Goal: Task Accomplishment & Management: Complete application form

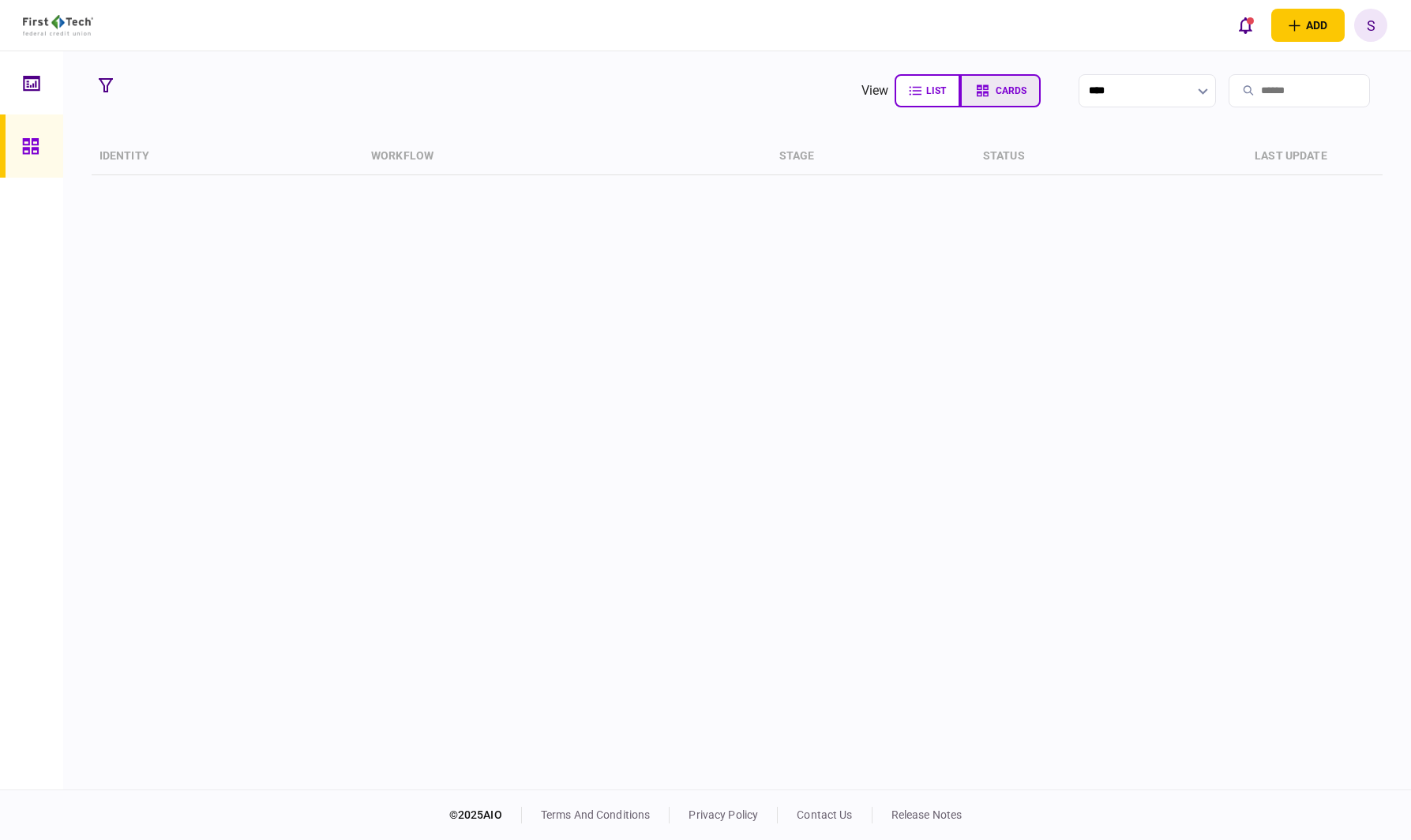
click at [966, 99] on button "cards" at bounding box center [1000, 90] width 80 height 33
type input "**********"
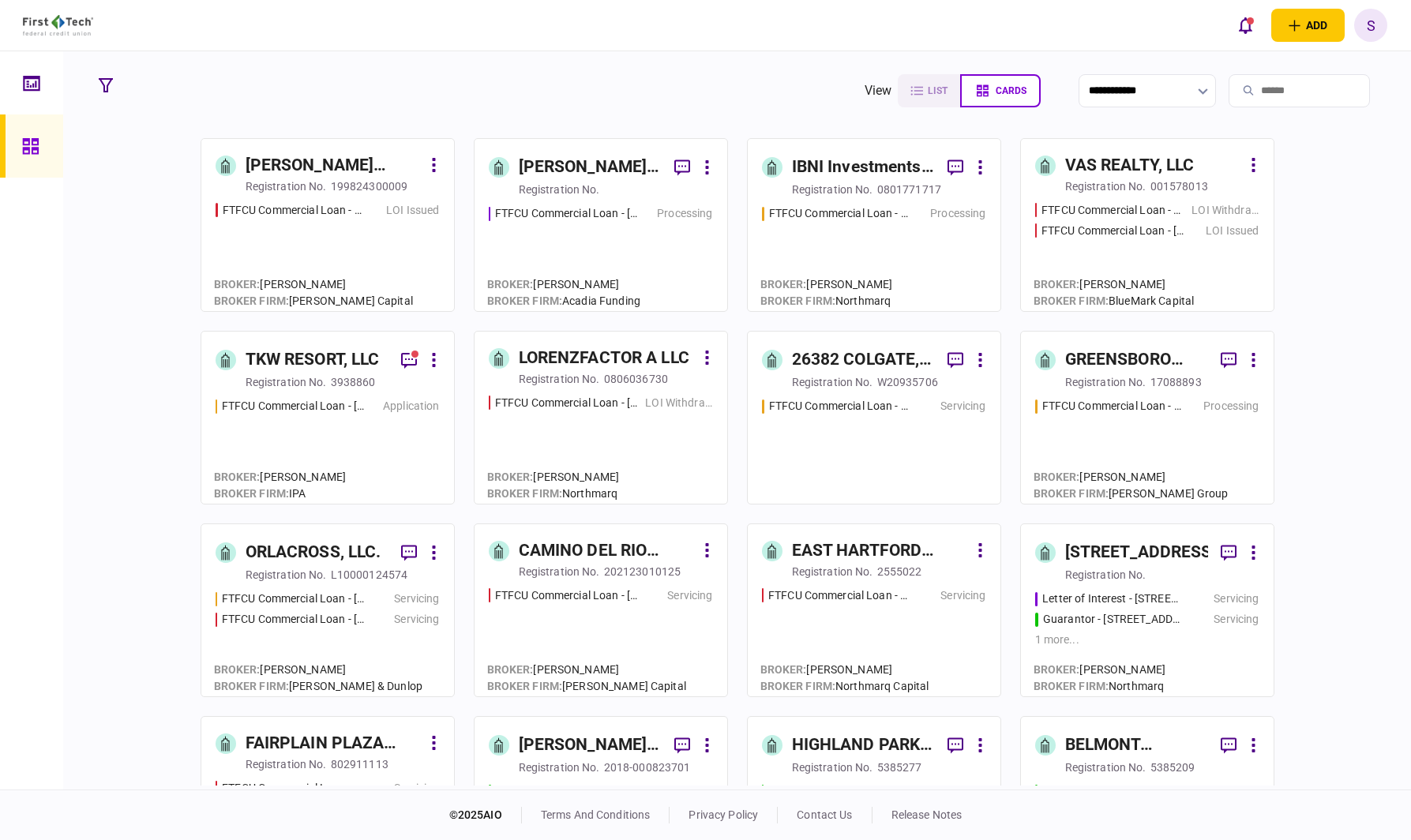
click at [297, 394] on link "TKW RESORT, LLC registration no. 3938860 FTFCU Commercial Loan - [STREET_ADDRES…" at bounding box center [328, 418] width 254 height 174
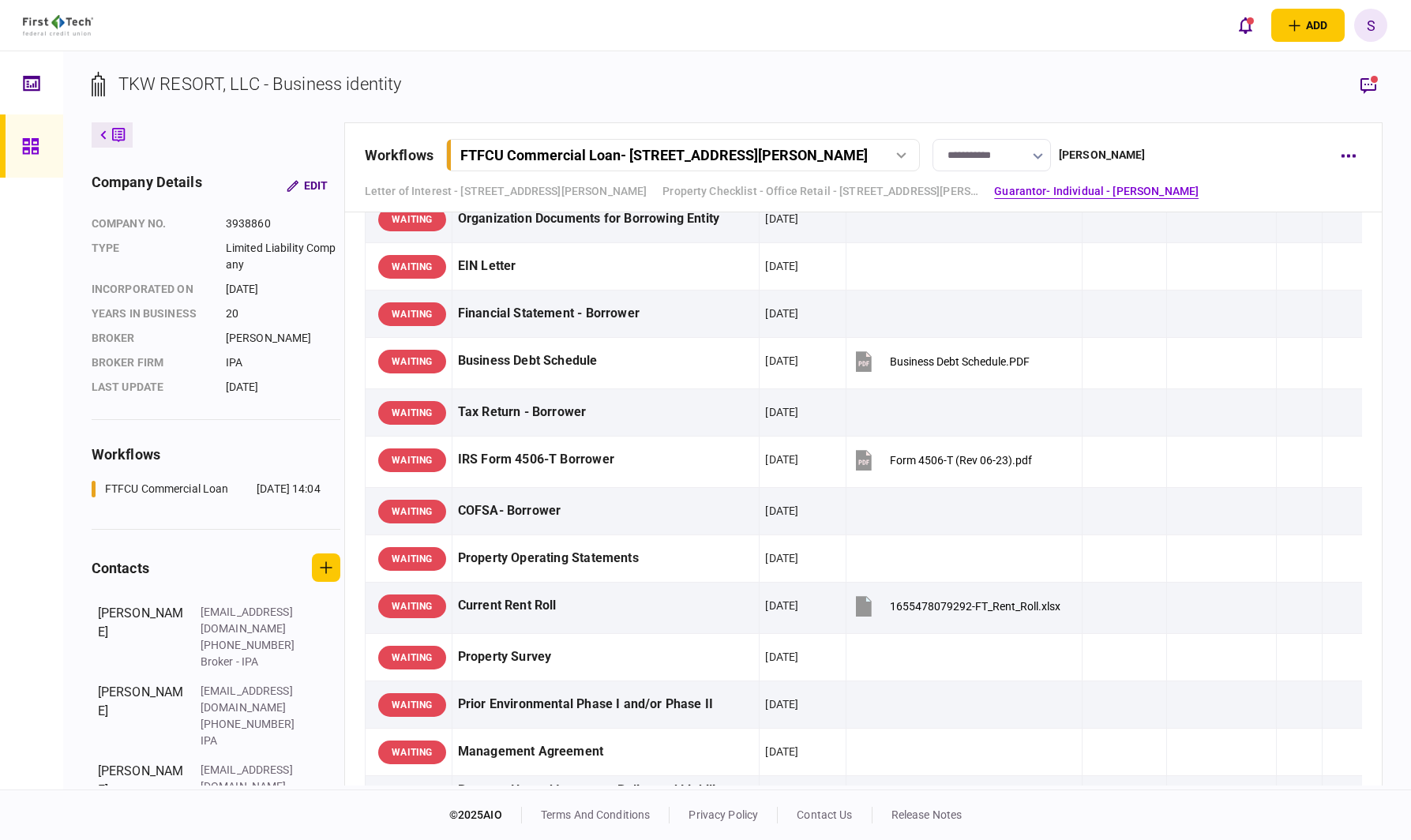
scroll to position [67, 0]
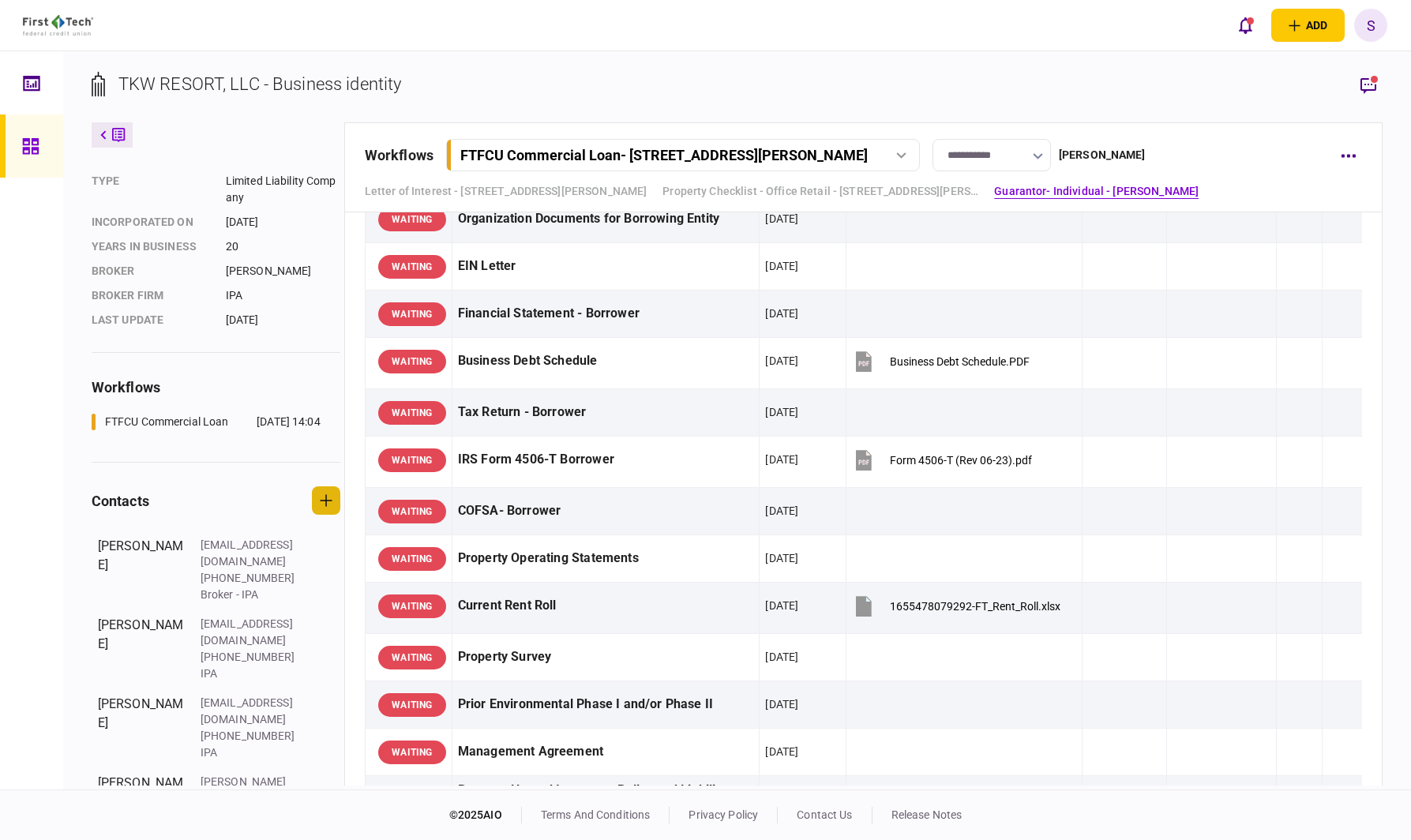
click at [323, 509] on button "button" at bounding box center [325, 500] width 28 height 28
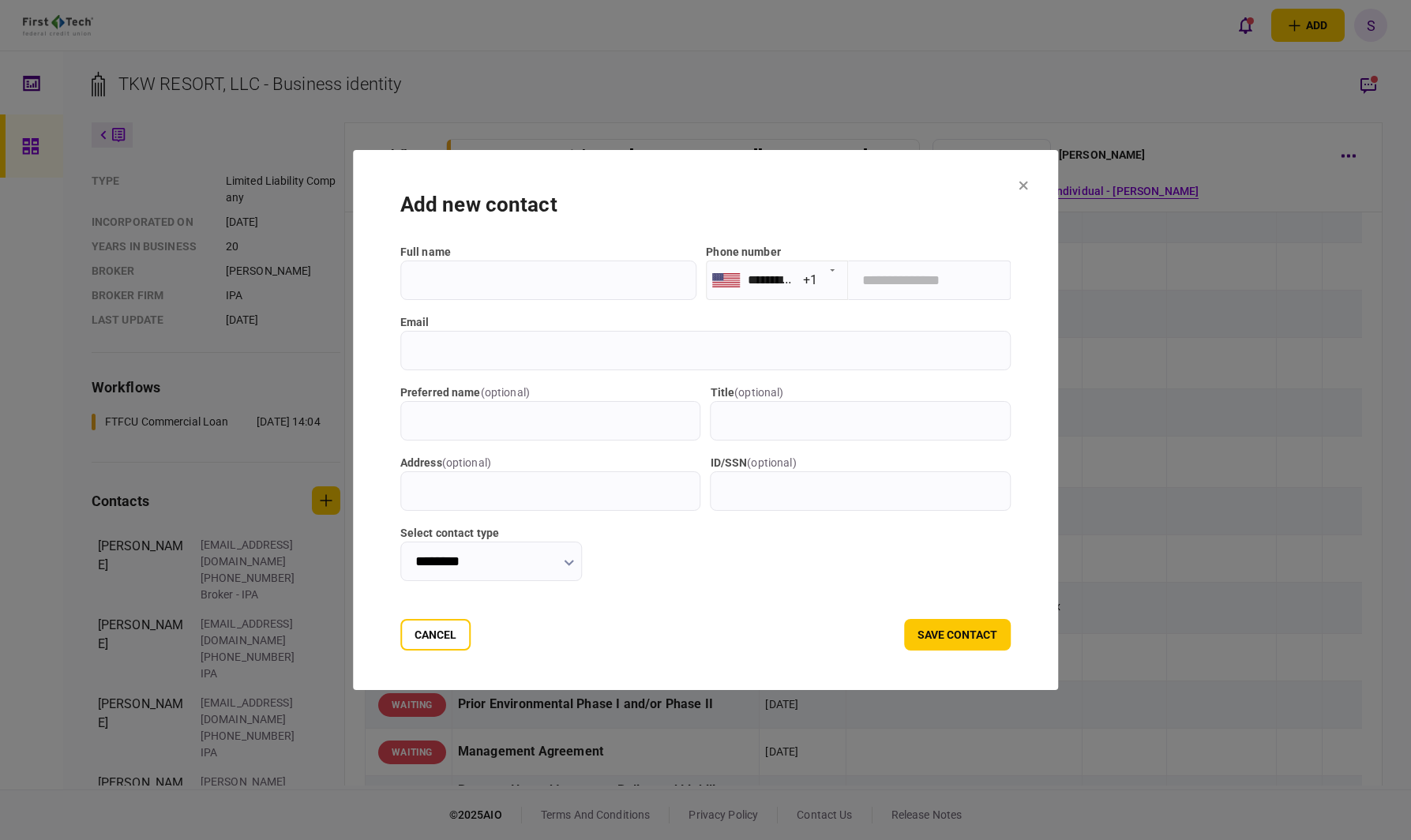
click at [433, 284] on input "full name" at bounding box center [548, 280] width 297 height 39
type input "**********"
click at [573, 562] on icon "button" at bounding box center [568, 562] width 10 height 6
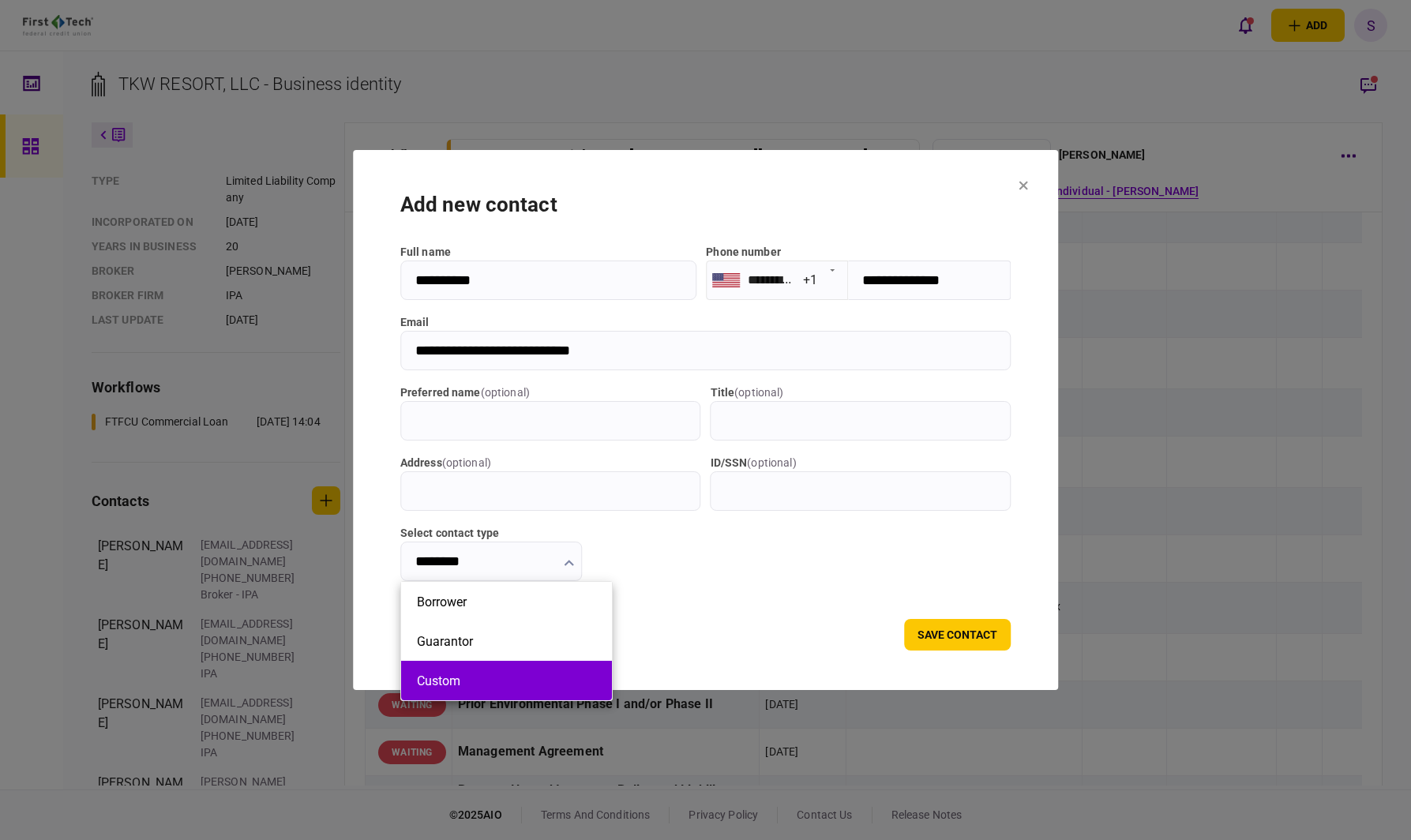
click at [559, 681] on button "Custom" at bounding box center [506, 681] width 179 height 15
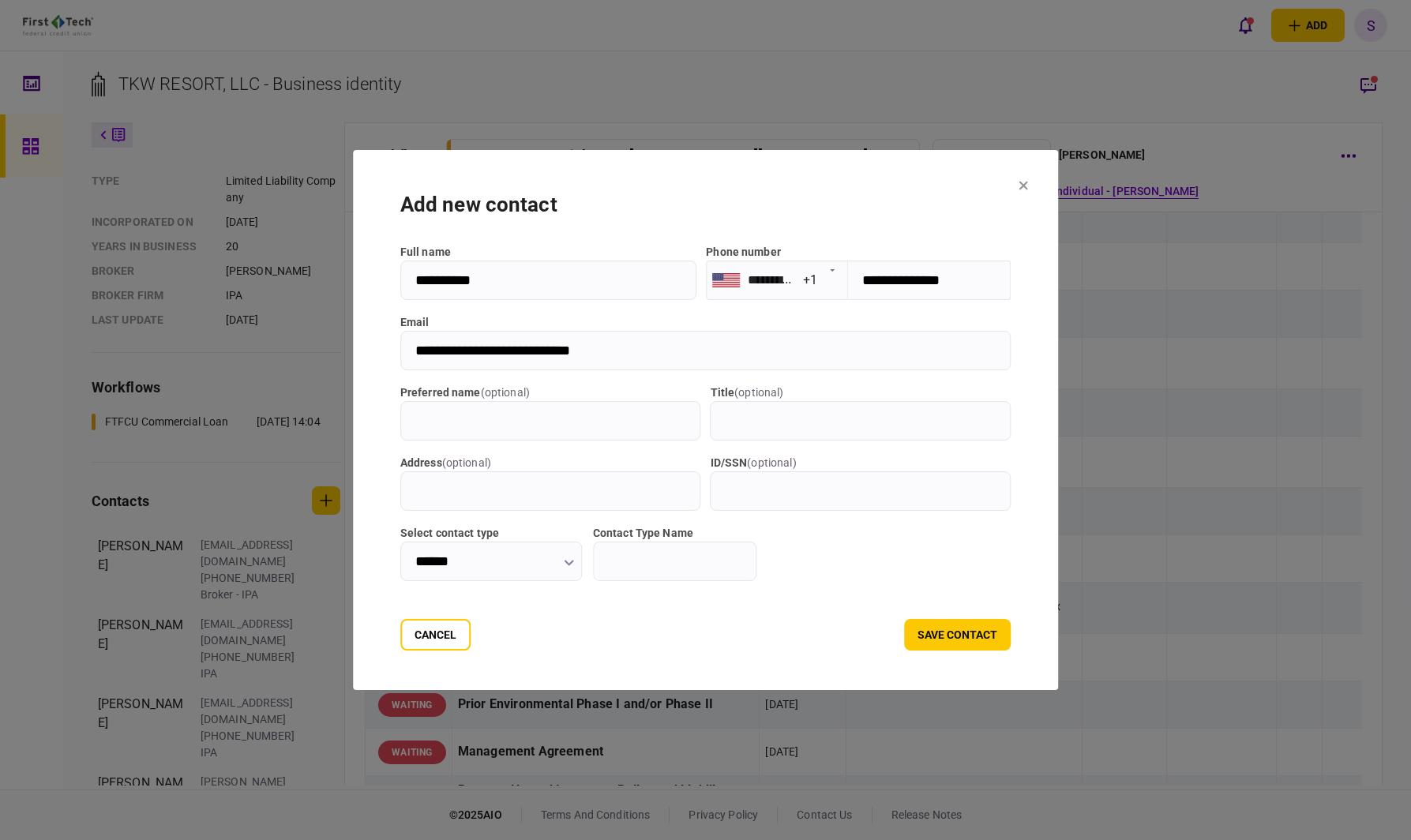
type input "******"
click at [662, 559] on input "Contact Type Name" at bounding box center [675, 561] width 163 height 39
type input "**********"
click at [948, 629] on button "save contact" at bounding box center [957, 634] width 106 height 31
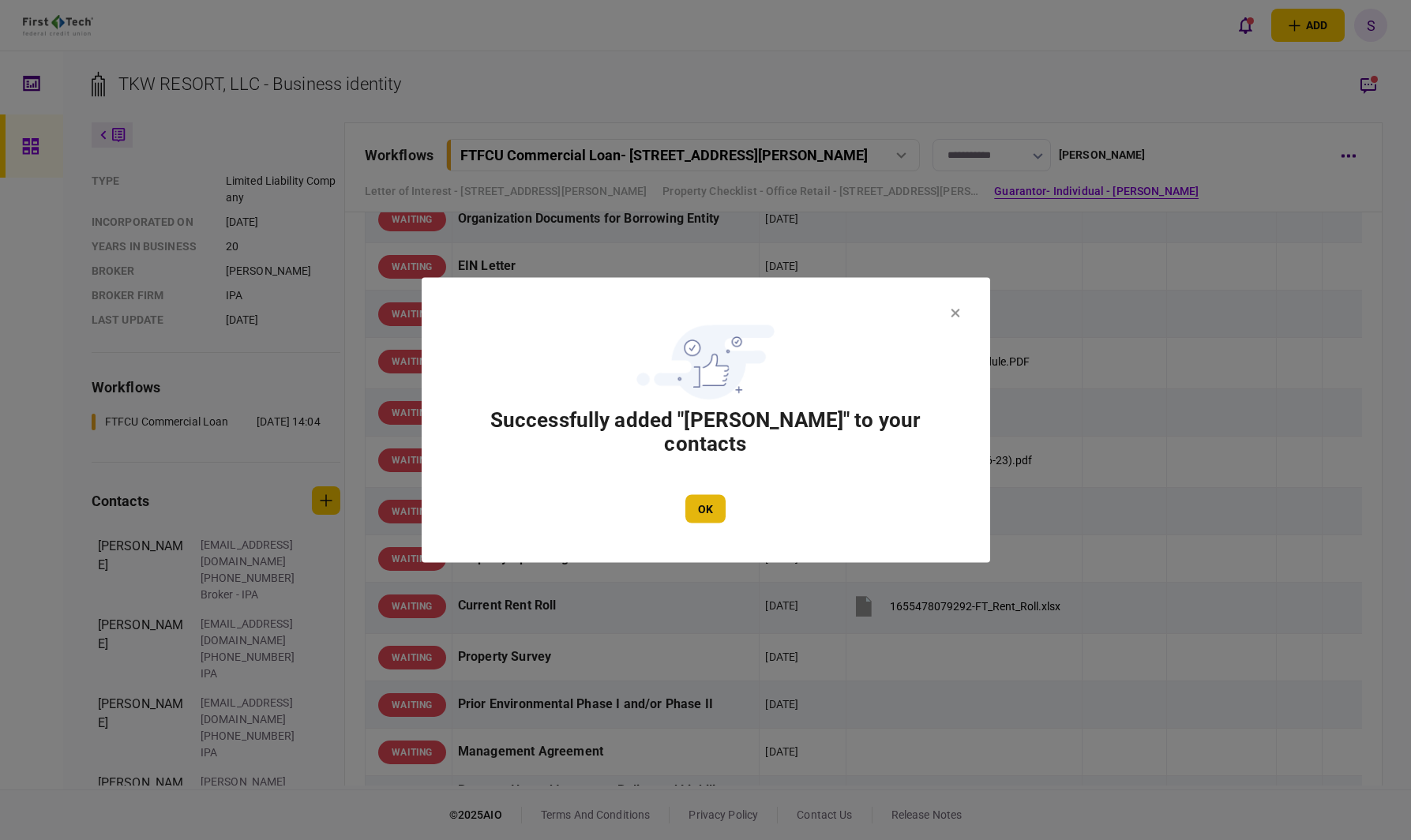
click at [695, 501] on button "OK" at bounding box center [705, 509] width 40 height 28
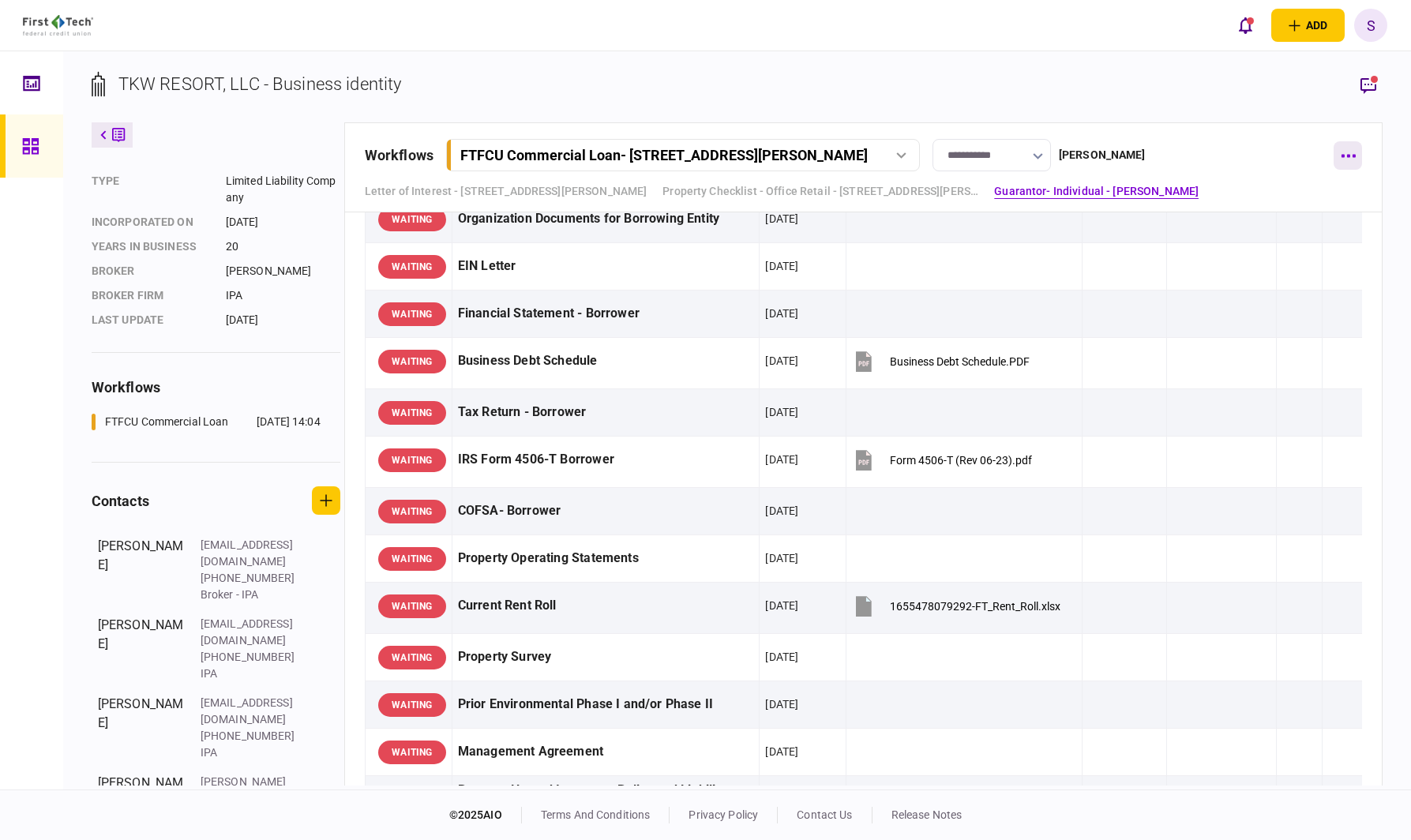
click at [1339, 159] on button "button" at bounding box center [1347, 155] width 28 height 28
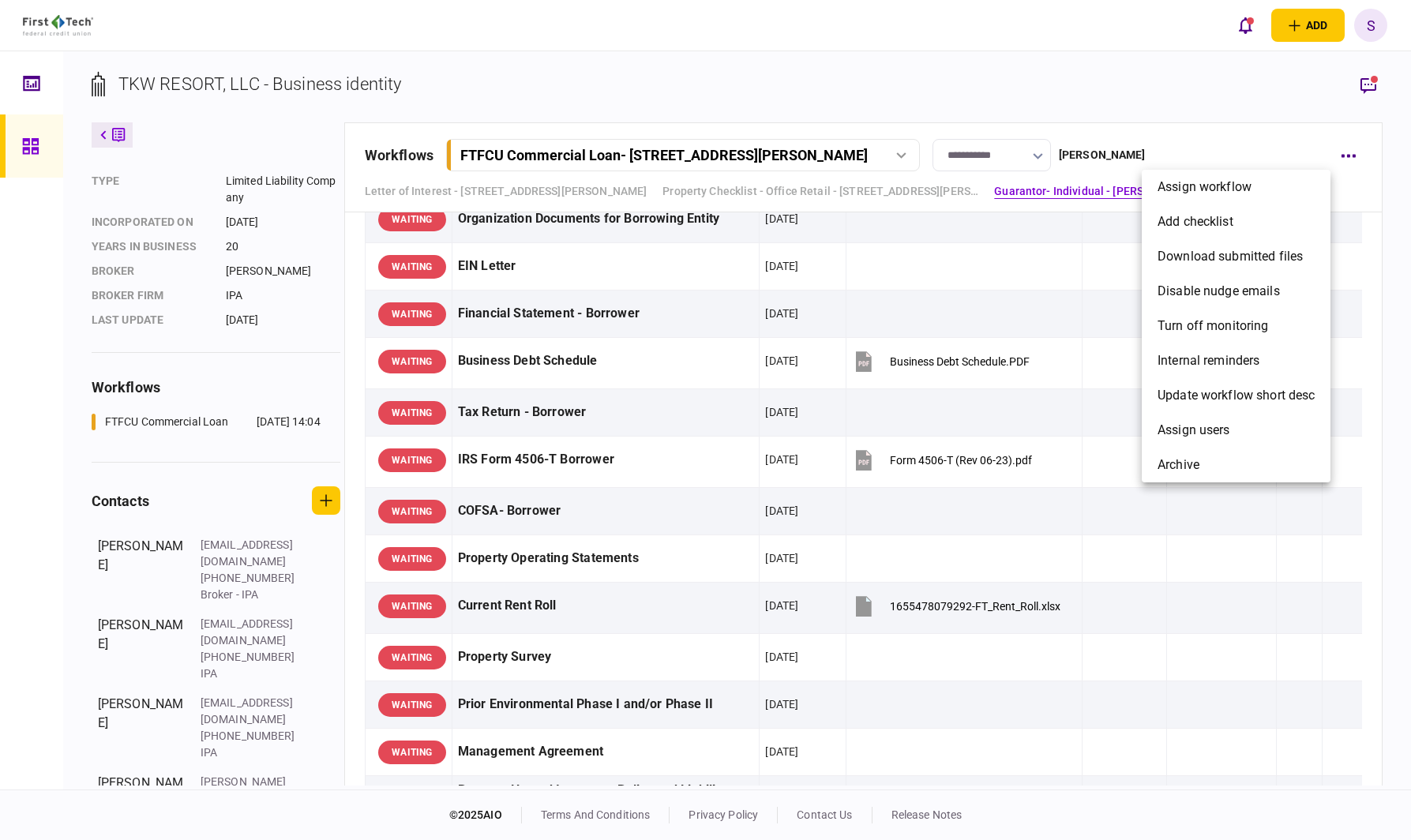
click at [1221, 142] on div at bounding box center [705, 420] width 1411 height 840
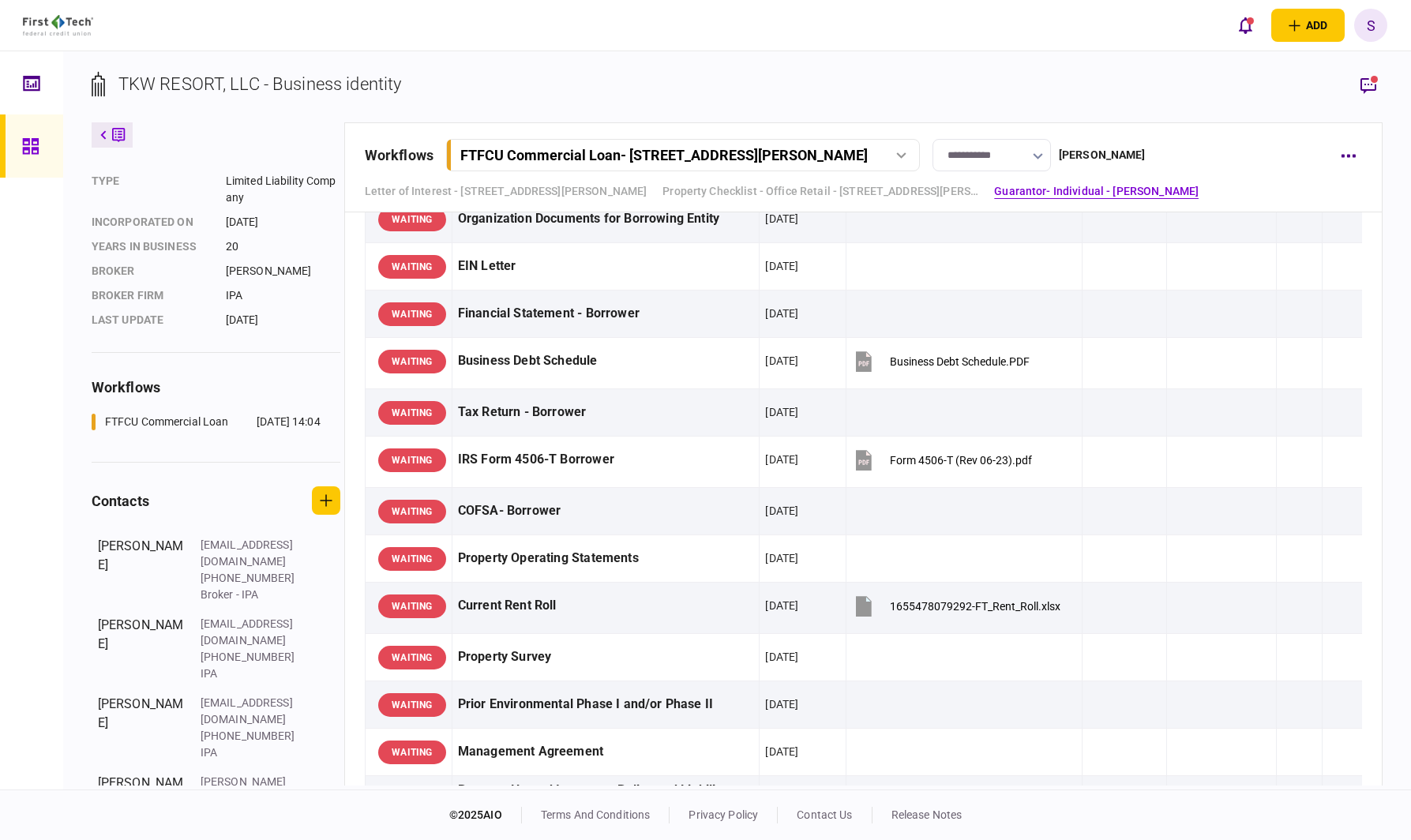
click at [1187, 190] on div "Letter of Interest - [STREET_ADDRESS][PERSON_NAME] Property Checklist - Office …" at bounding box center [864, 191] width 998 height 17
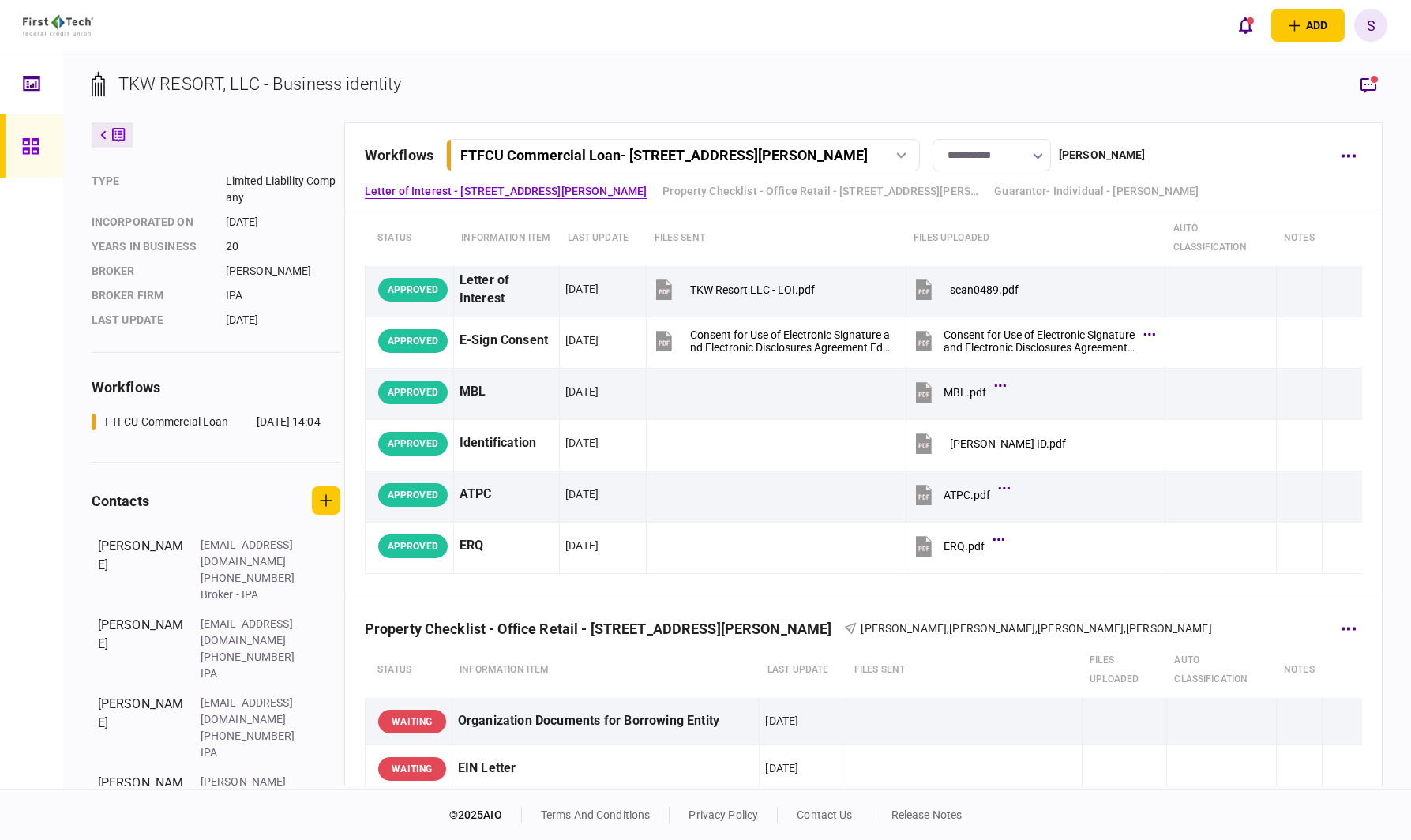
scroll to position [79, 0]
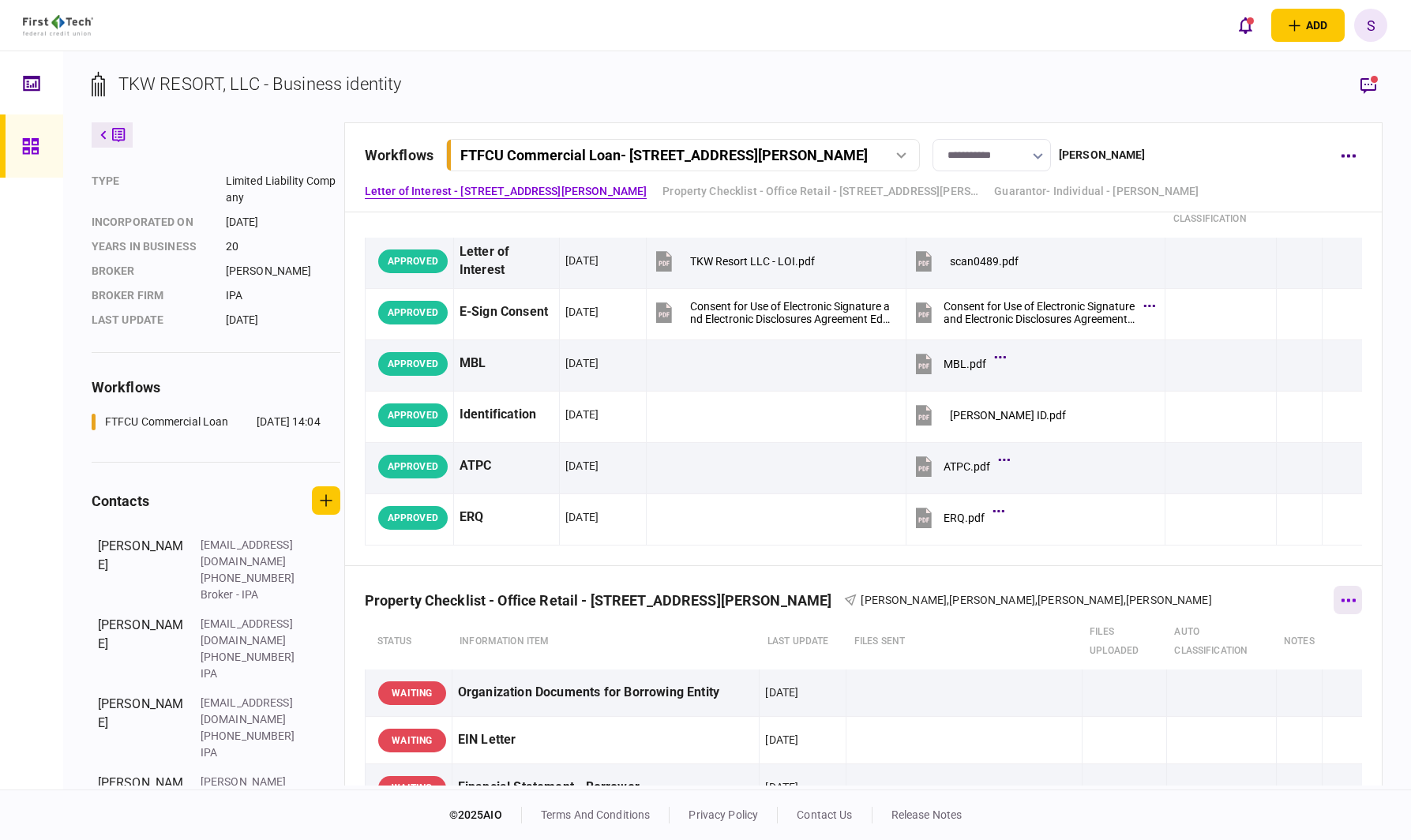
click at [1339, 607] on button "button" at bounding box center [1347, 599] width 28 height 28
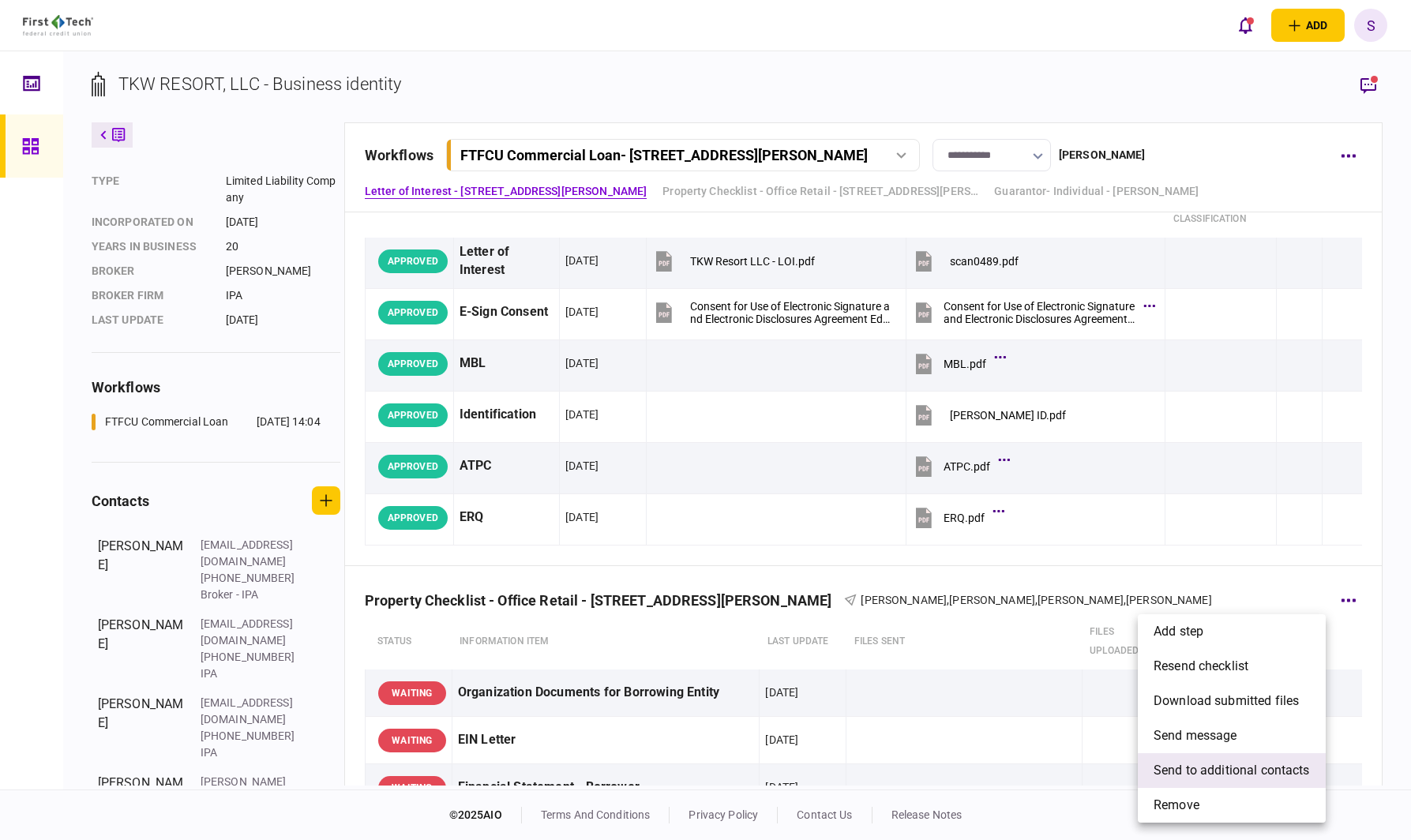
click at [1211, 764] on span "send to additional contacts" at bounding box center [1232, 771] width 156 height 19
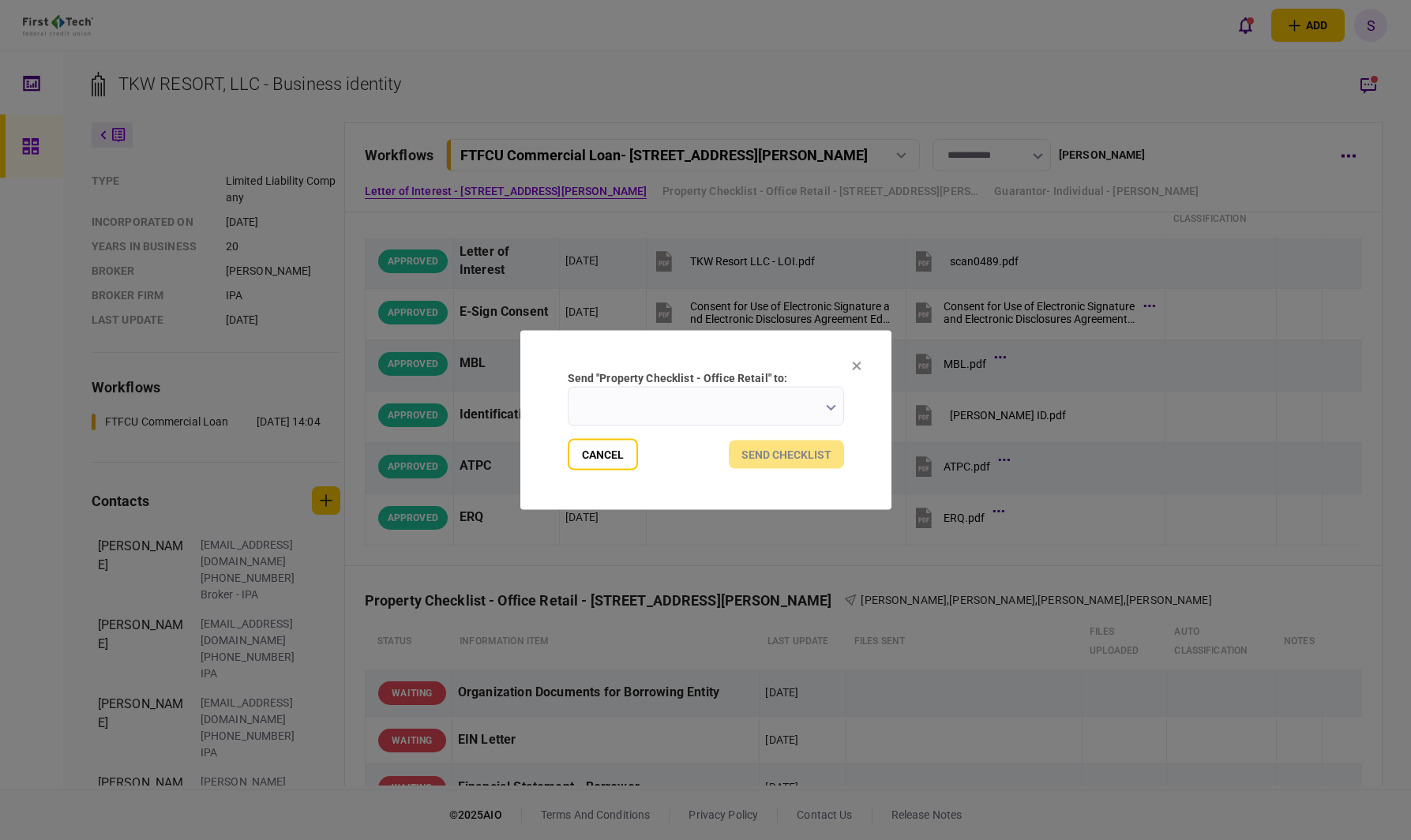
click at [610, 403] on input "send "Property Checklist - Office Retail" to:" at bounding box center [705, 406] width 276 height 39
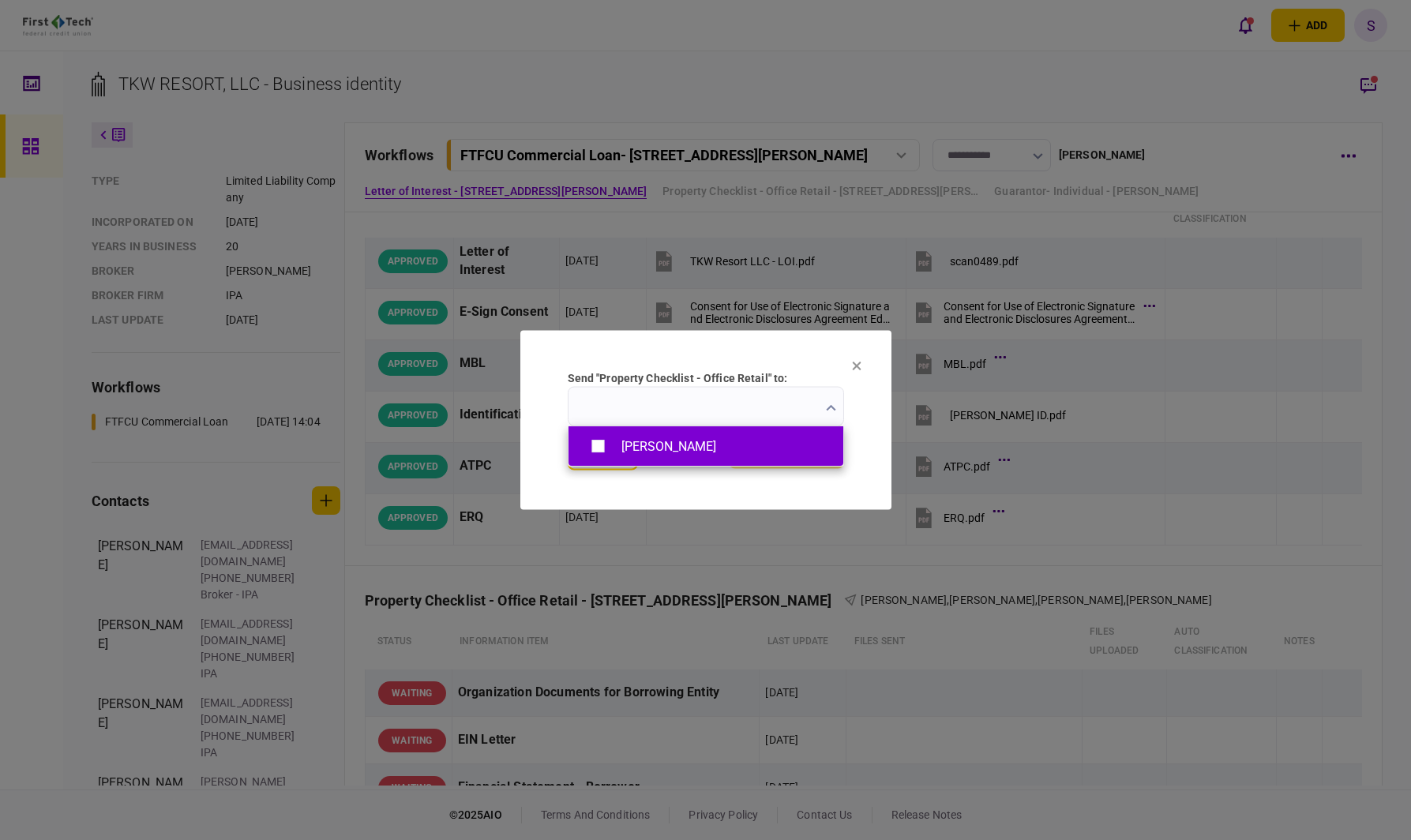
type input "**********"
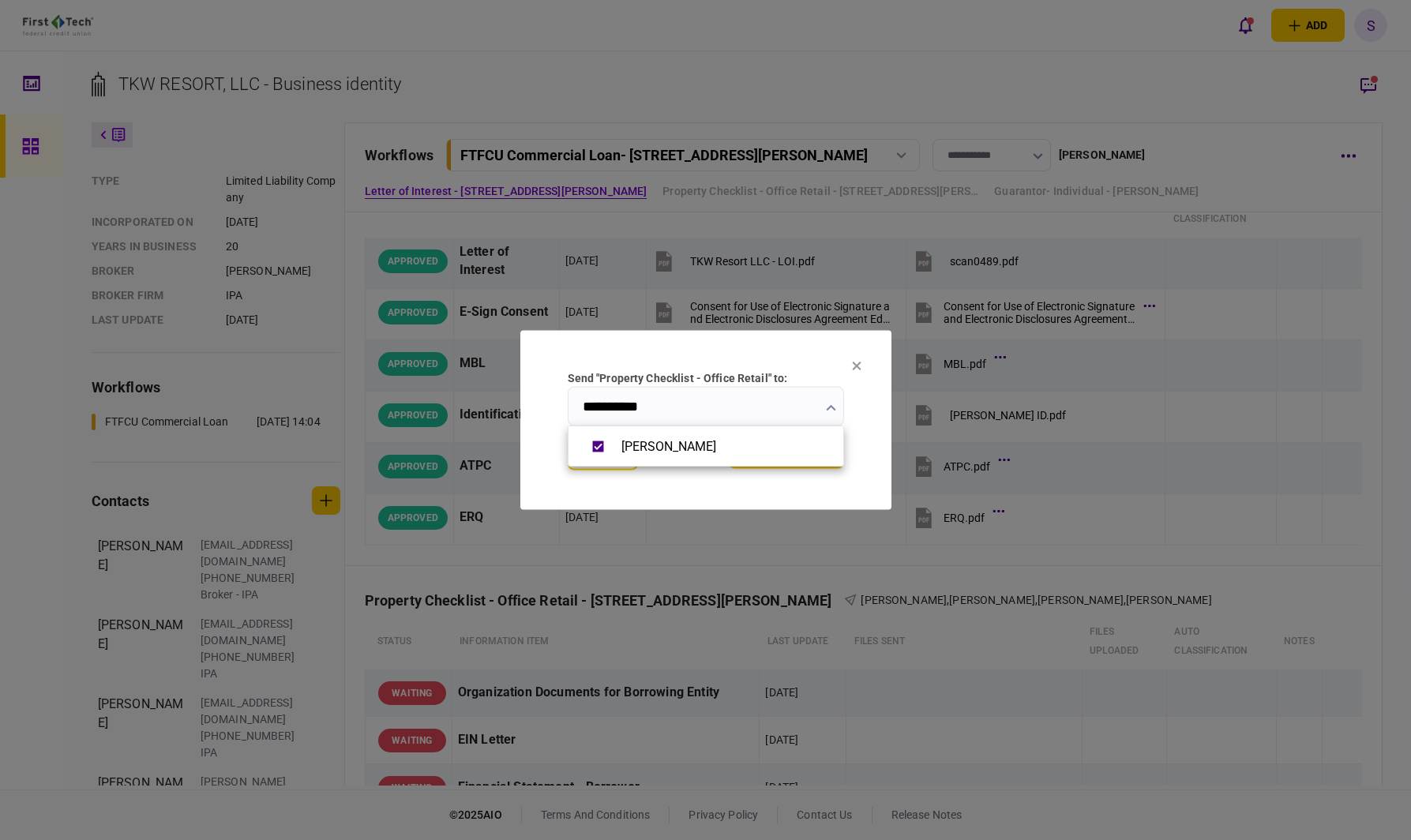
click at [884, 426] on div at bounding box center [705, 420] width 1411 height 840
click at [801, 455] on button "send checklist" at bounding box center [786, 454] width 115 height 28
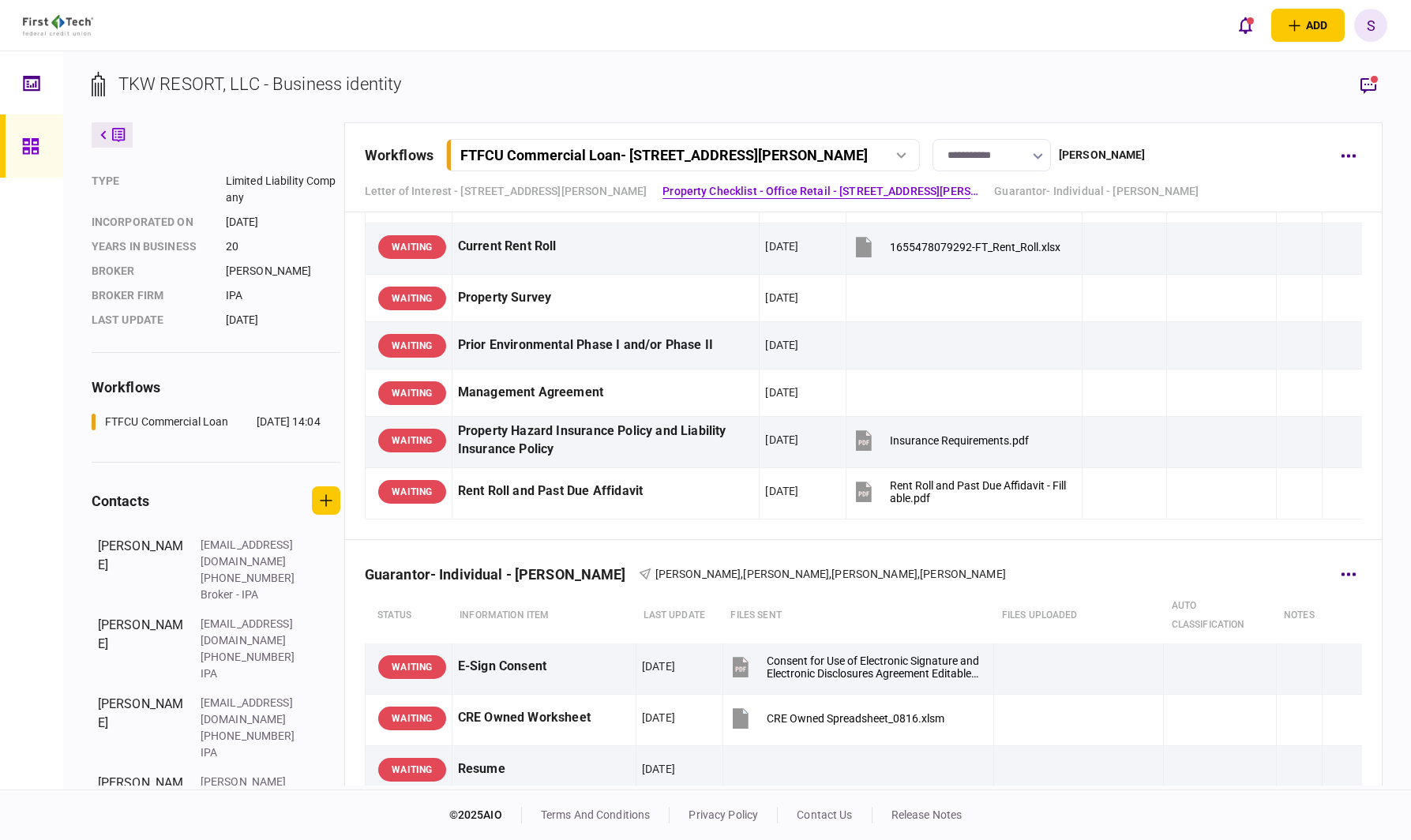
scroll to position [947, 0]
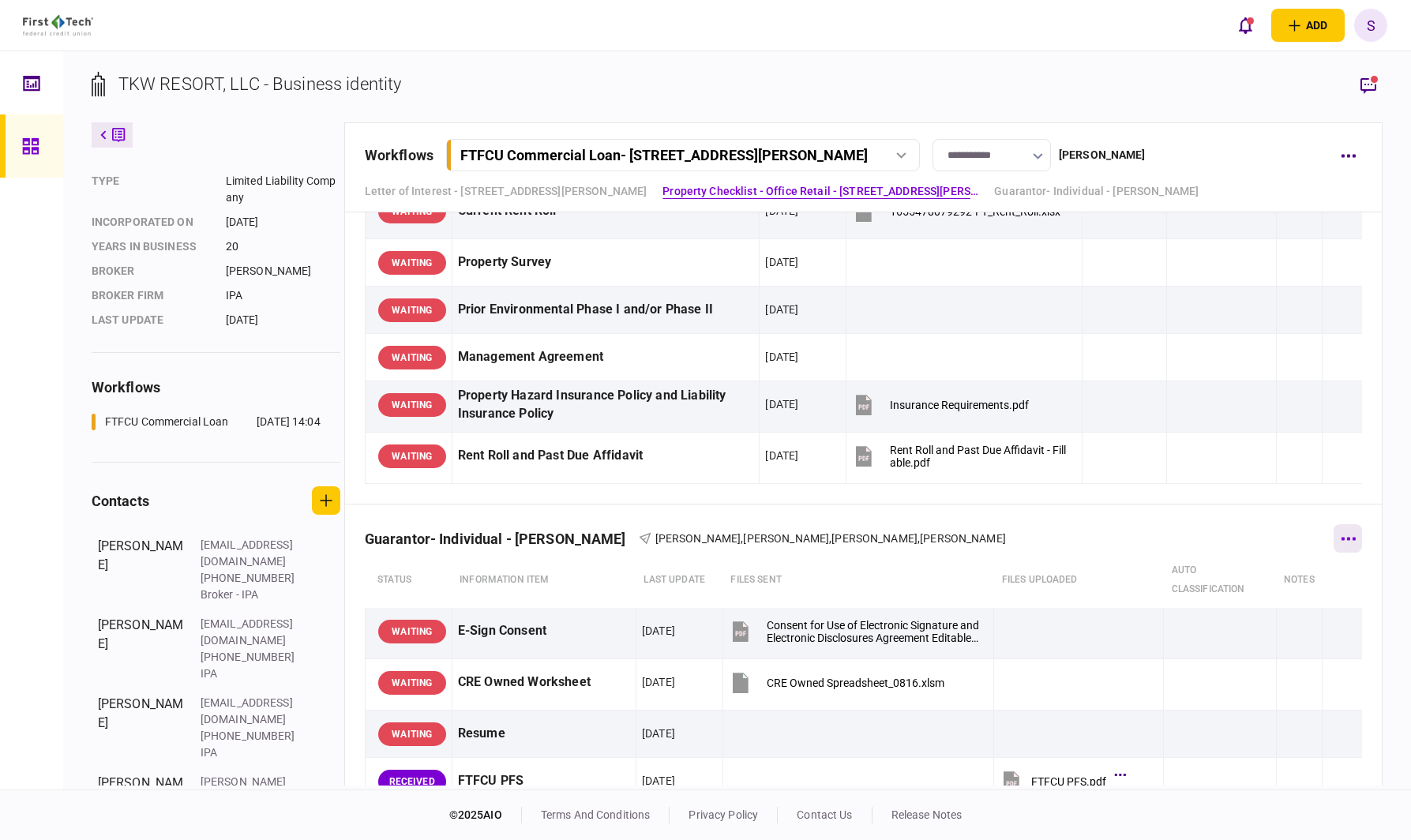
click at [1334, 538] on button "button" at bounding box center [1347, 537] width 28 height 28
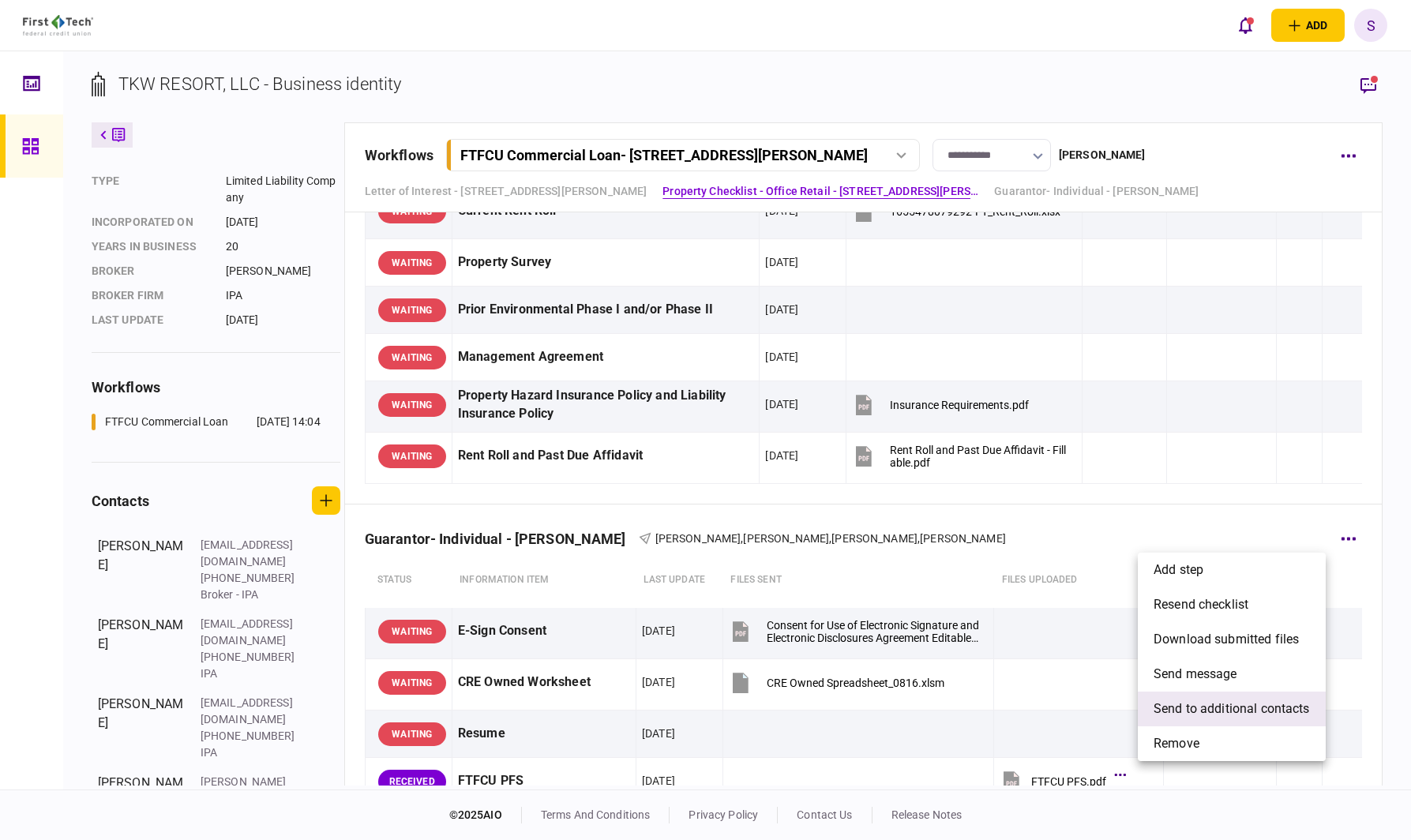
click at [1193, 706] on span "send to additional contacts" at bounding box center [1232, 709] width 156 height 19
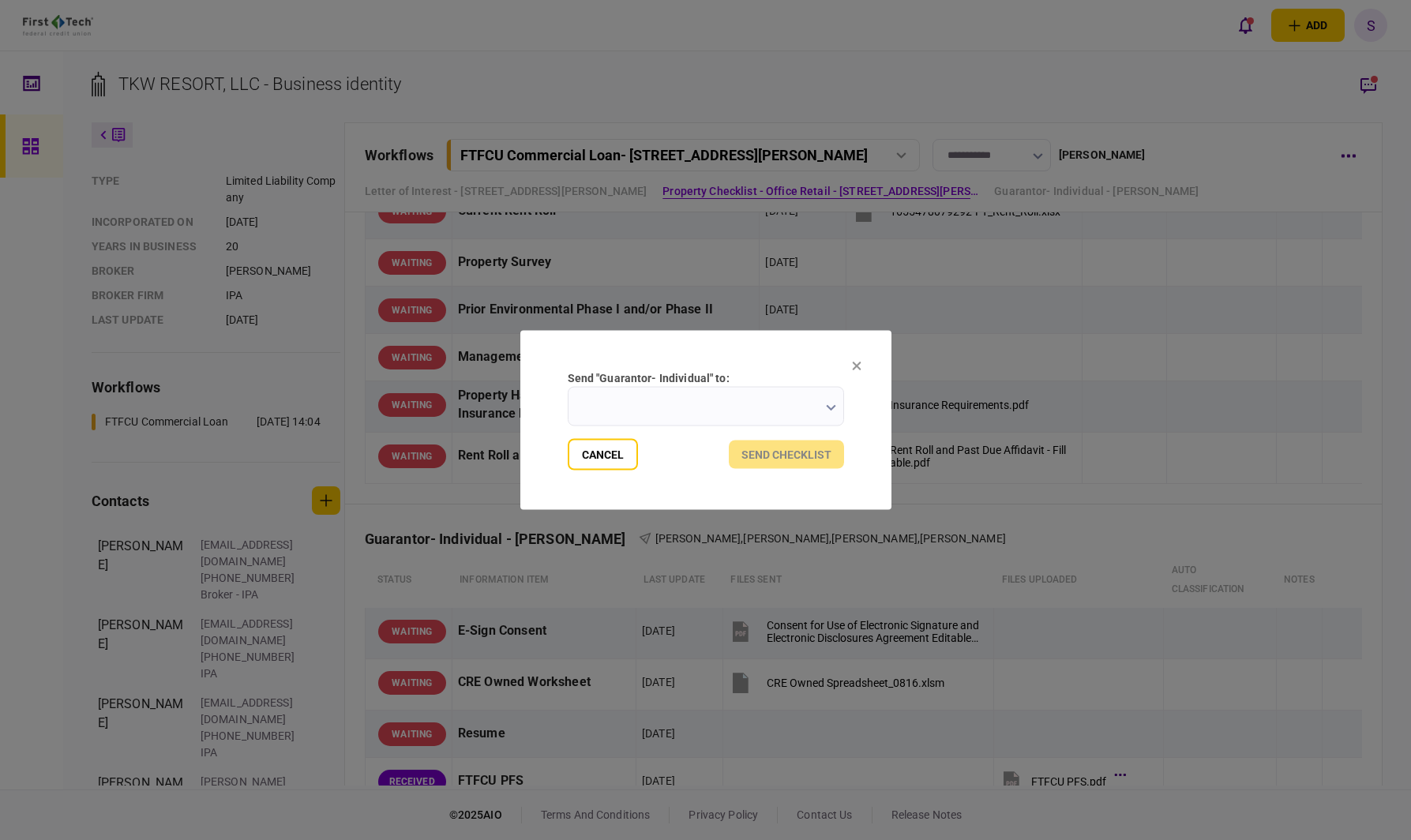
click at [642, 406] on input "send "Guarantor- Individual" to:" at bounding box center [705, 406] width 276 height 39
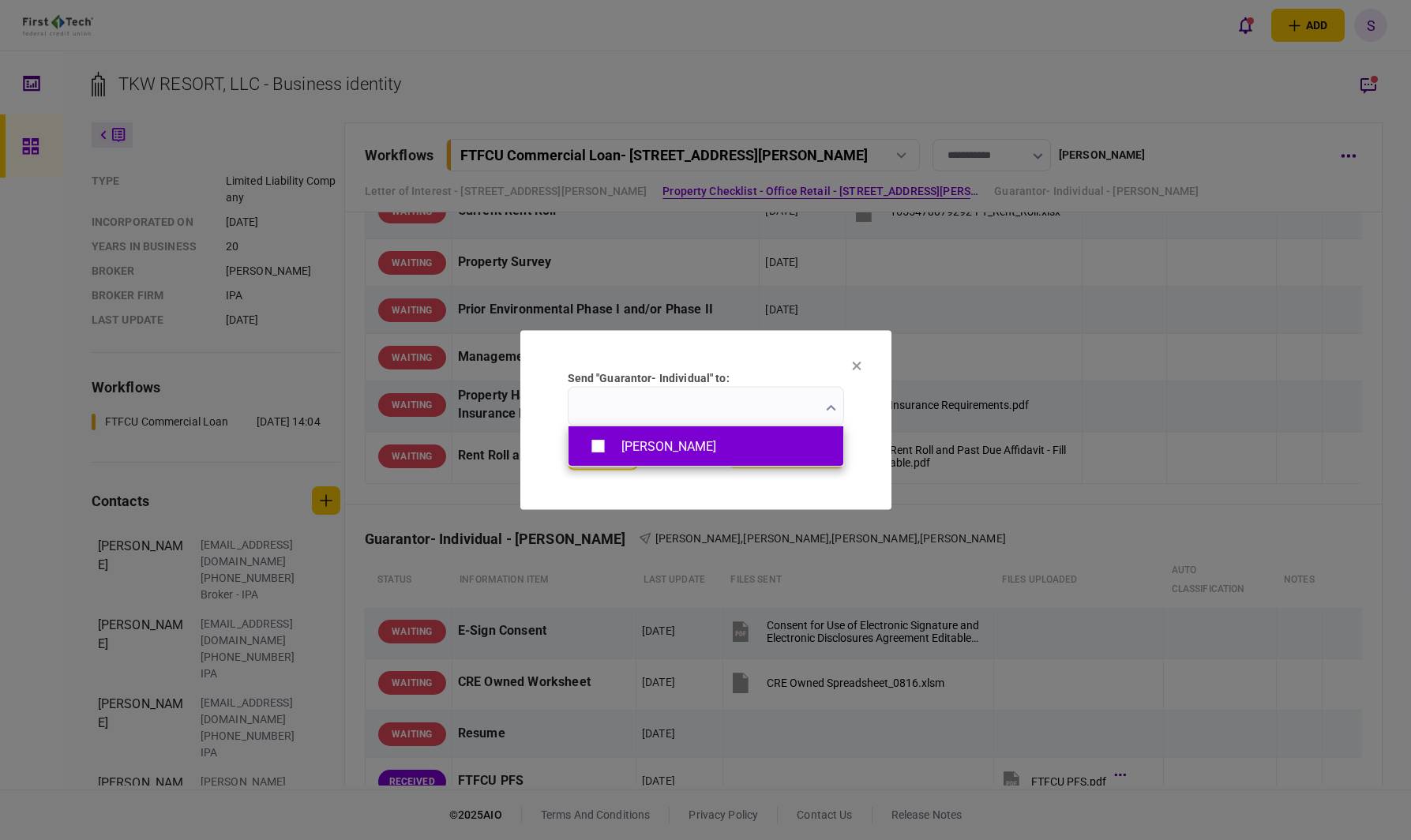
click at [644, 446] on div "[PERSON_NAME]" at bounding box center [669, 446] width 95 height 15
type input "**********"
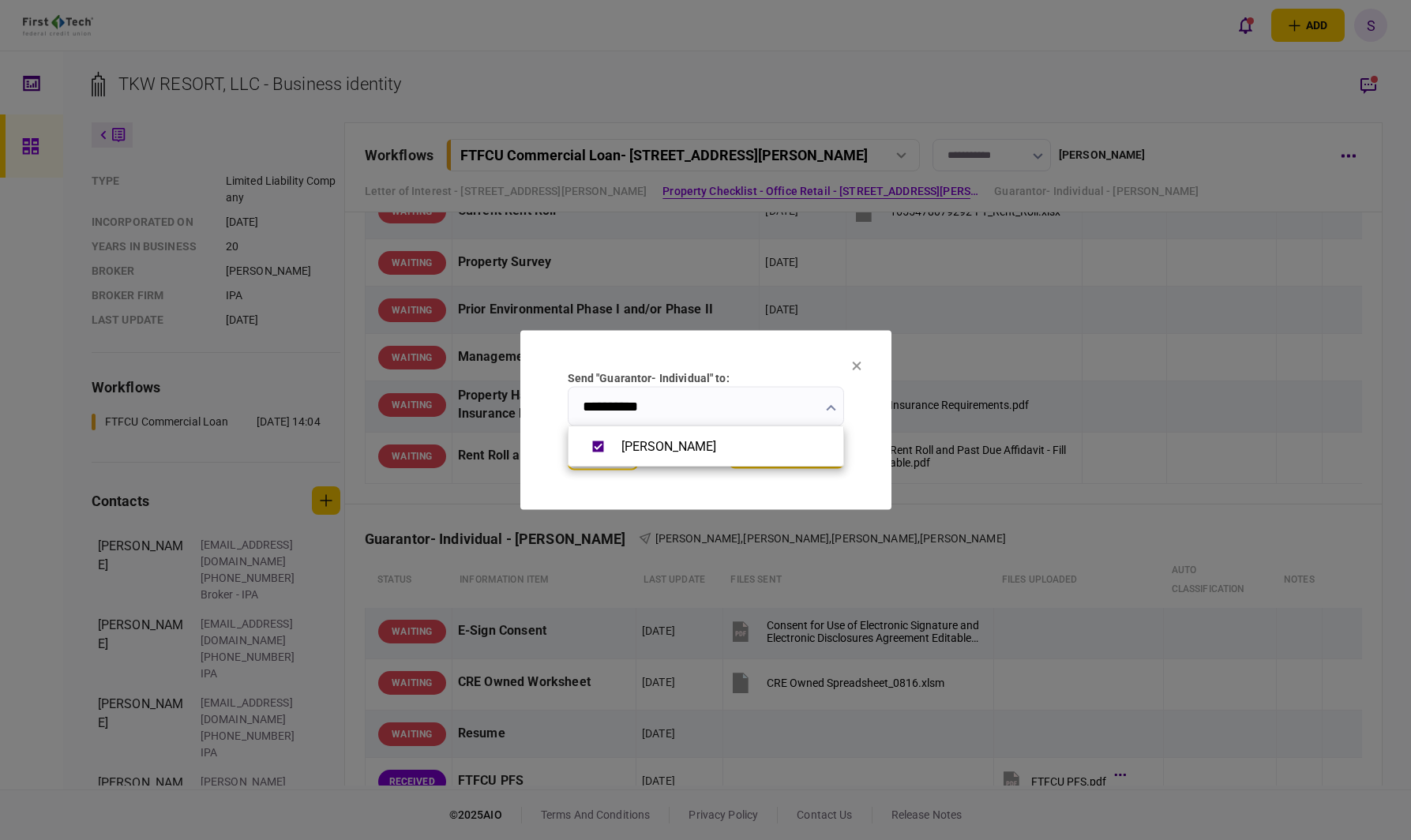
click at [656, 492] on div at bounding box center [705, 420] width 1411 height 840
click at [786, 447] on button "send checklist" at bounding box center [786, 454] width 115 height 28
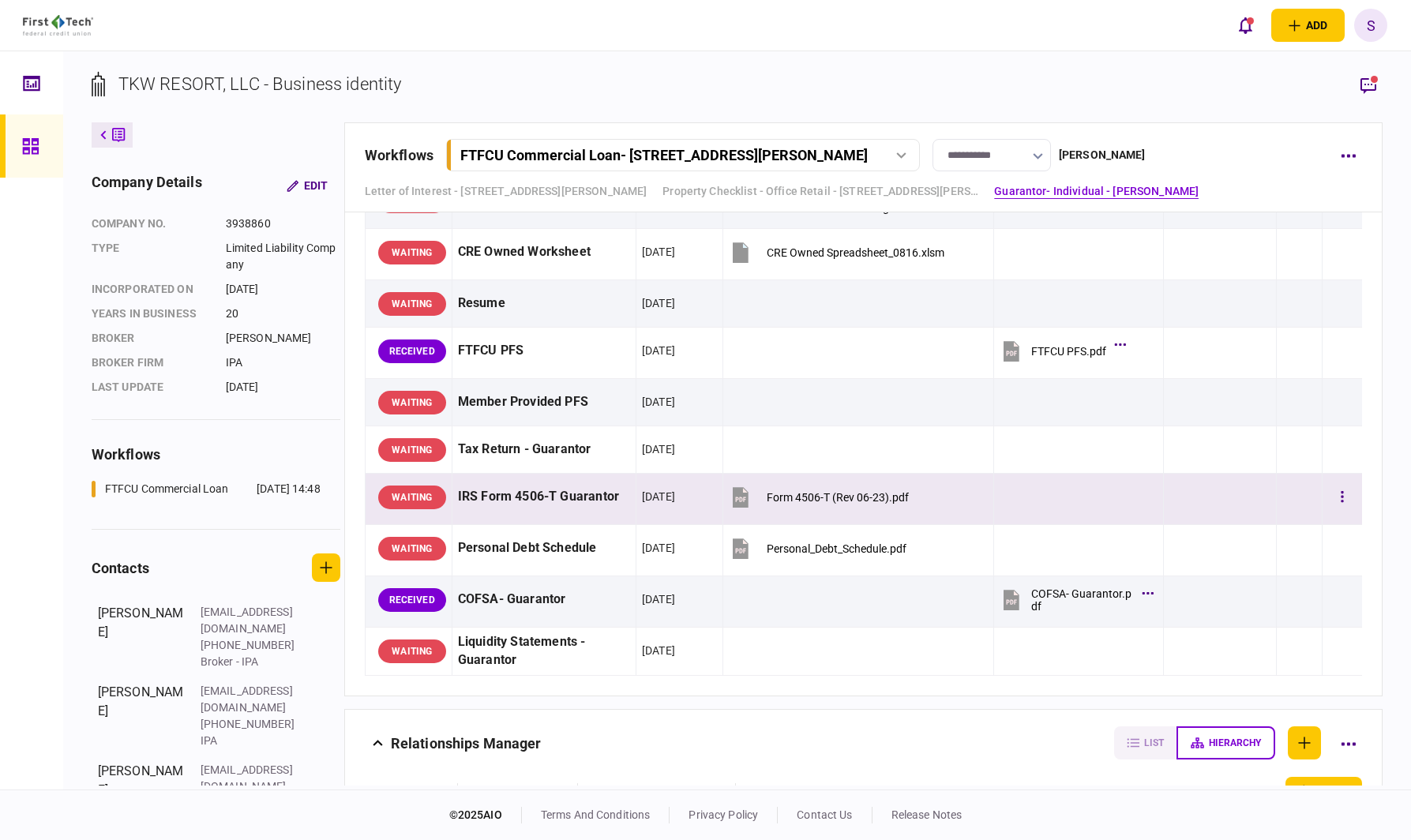
scroll to position [1421, 0]
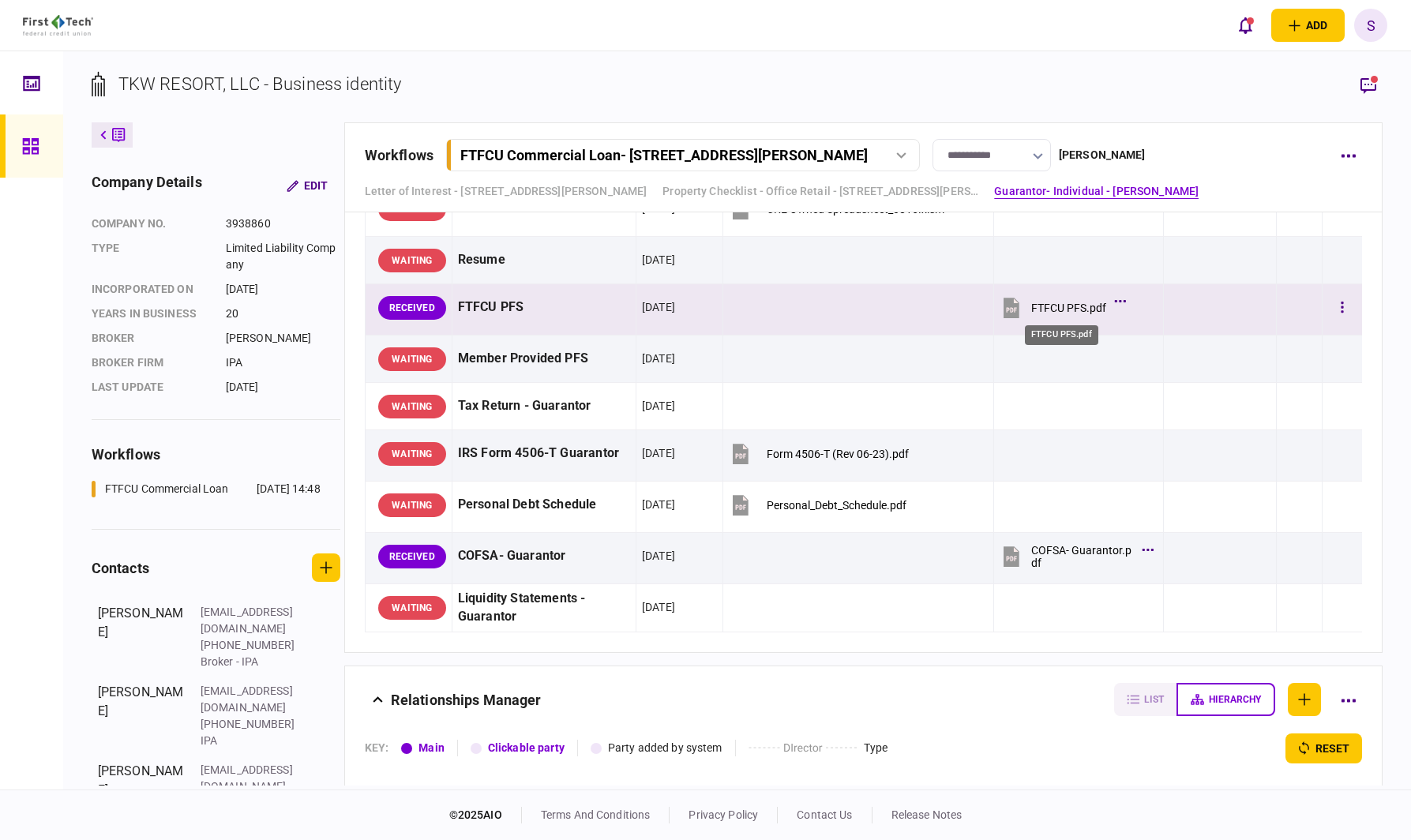
click at [1058, 307] on div "FTFCU PFS.pdf" at bounding box center [1068, 308] width 75 height 13
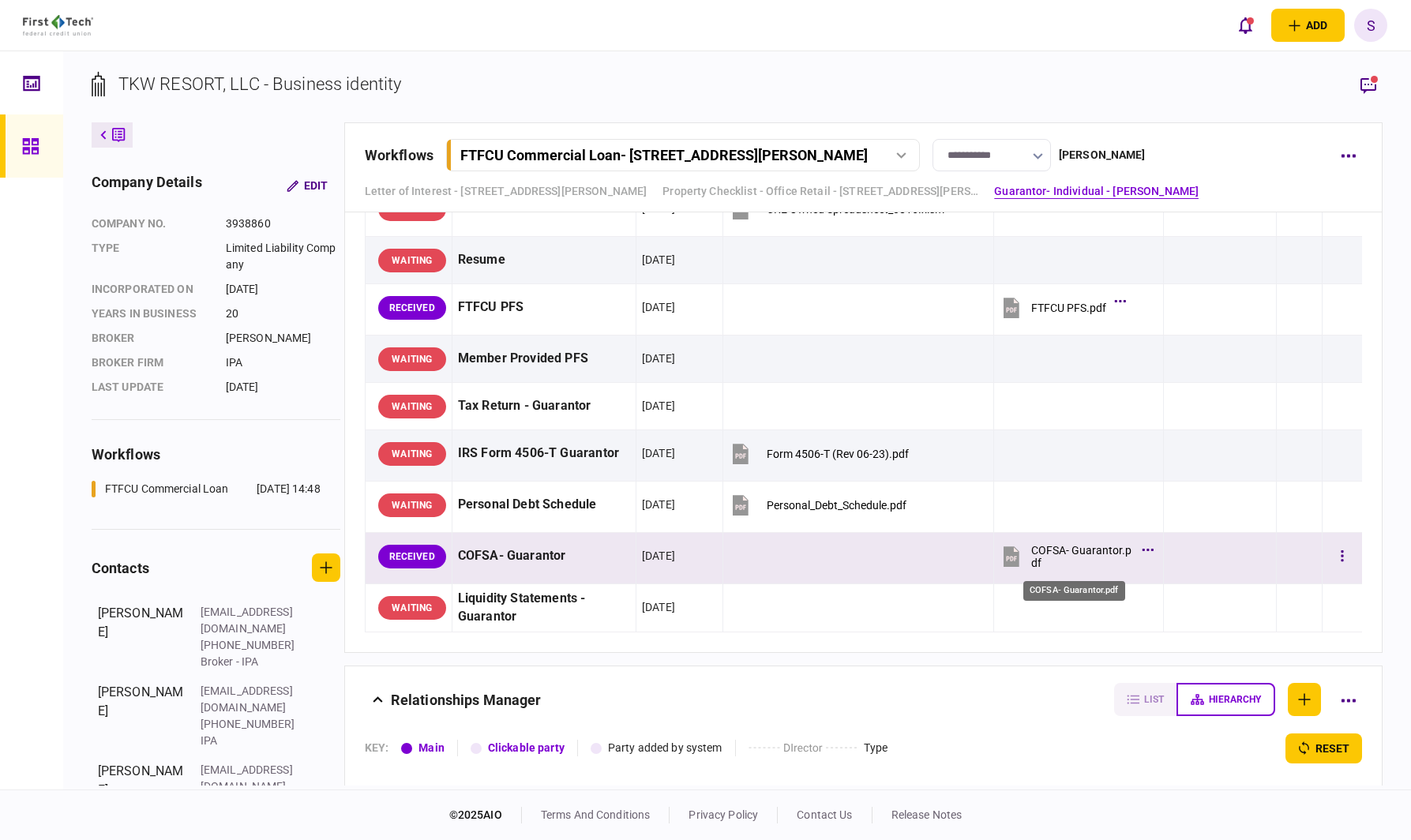
click at [1050, 545] on div "COFSA- Guarantor.pdf" at bounding box center [1083, 556] width 103 height 25
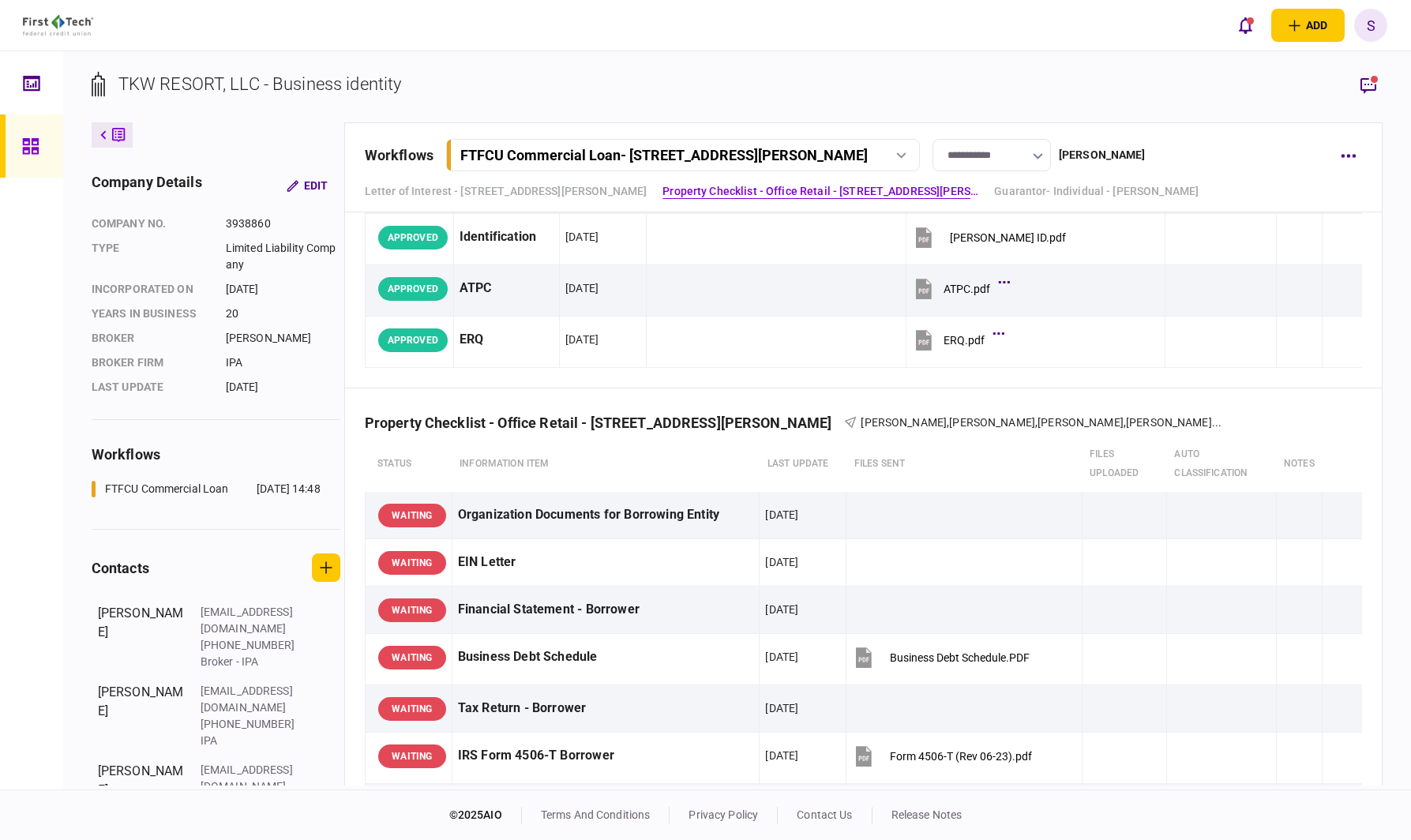
scroll to position [0, 0]
